Goal: Navigation & Orientation: Find specific page/section

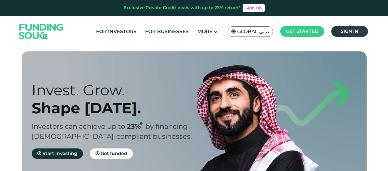
click at [335, 29] on link "Sign in" at bounding box center [350, 31] width 37 height 11
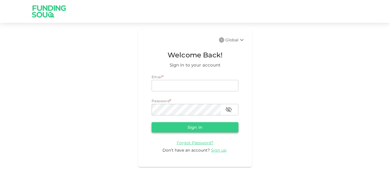
type input "[EMAIL_ADDRESS][PERSON_NAME][DOMAIN_NAME]"
click at [176, 125] on button "Sign in" at bounding box center [195, 127] width 87 height 10
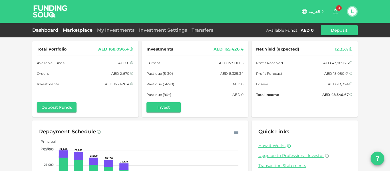
click at [72, 32] on link "Marketplace" at bounding box center [78, 29] width 34 height 5
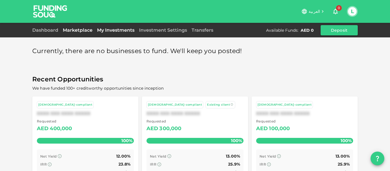
click at [104, 29] on link "My Investments" at bounding box center [116, 29] width 42 height 5
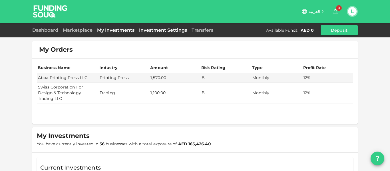
click at [172, 31] on link "Investment Settings" at bounding box center [163, 29] width 53 height 5
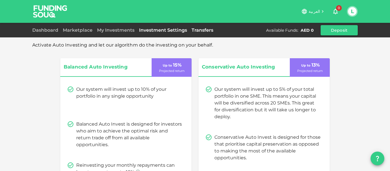
click at [200, 30] on link "Transfers" at bounding box center [202, 29] width 26 height 5
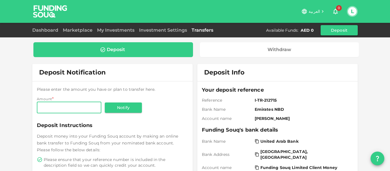
click at [90, 34] on div "Dashboard Marketplace My Investments Investment Settings Transfers Available Fu…" at bounding box center [194, 30] width 325 height 10
click at [84, 28] on link "Marketplace" at bounding box center [78, 29] width 34 height 5
